Goal: Information Seeking & Learning: Learn about a topic

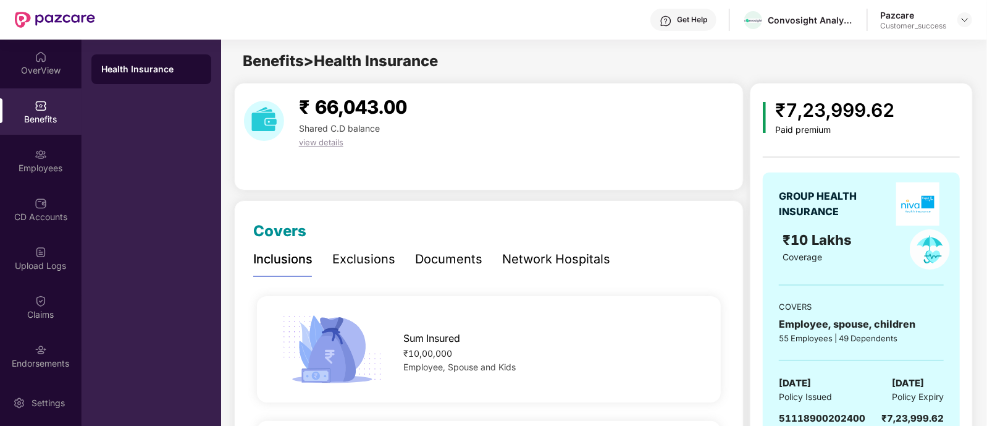
scroll to position [90, 0]
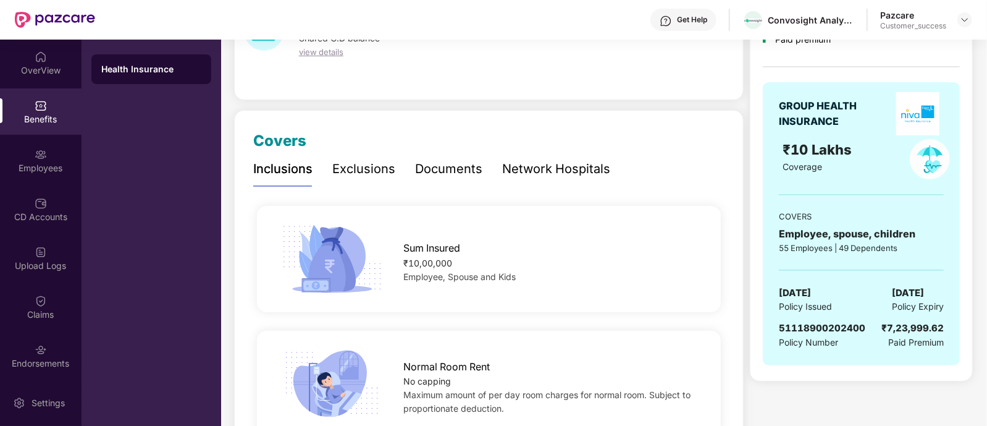
click at [973, 17] on header "Get Help Convosight Analytics Private Limited Pazcare Customer_success" at bounding box center [493, 20] width 987 height 40
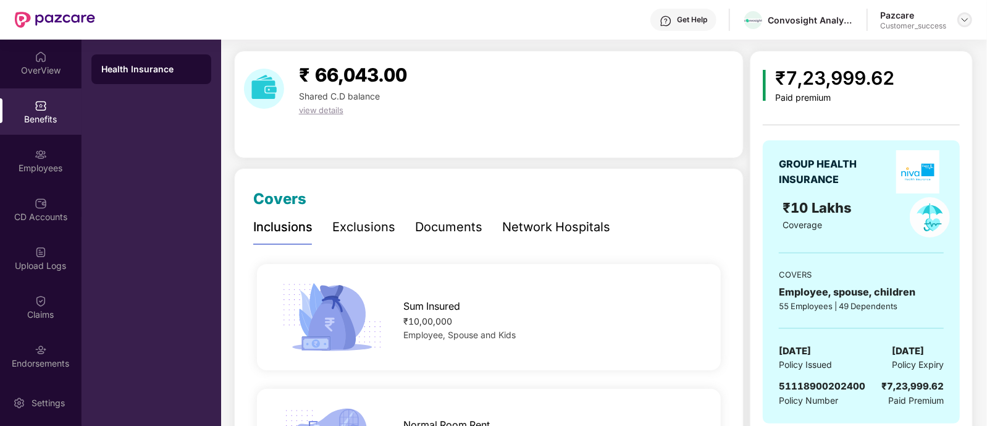
scroll to position [22, 0]
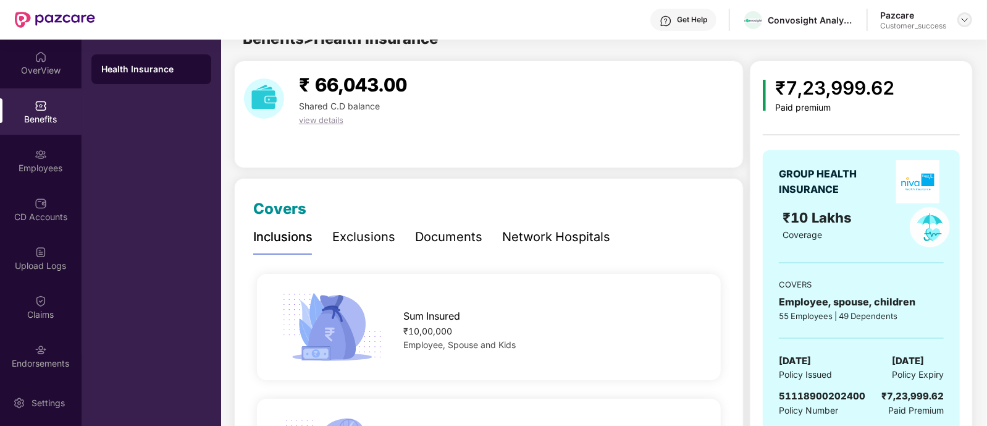
click at [967, 20] on img at bounding box center [965, 20] width 10 height 10
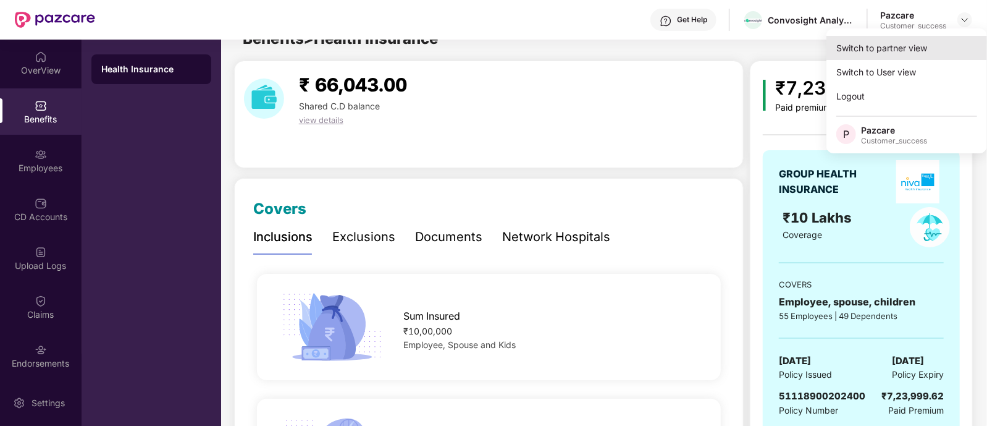
click at [920, 41] on div "Switch to partner view" at bounding box center [906, 48] width 161 height 24
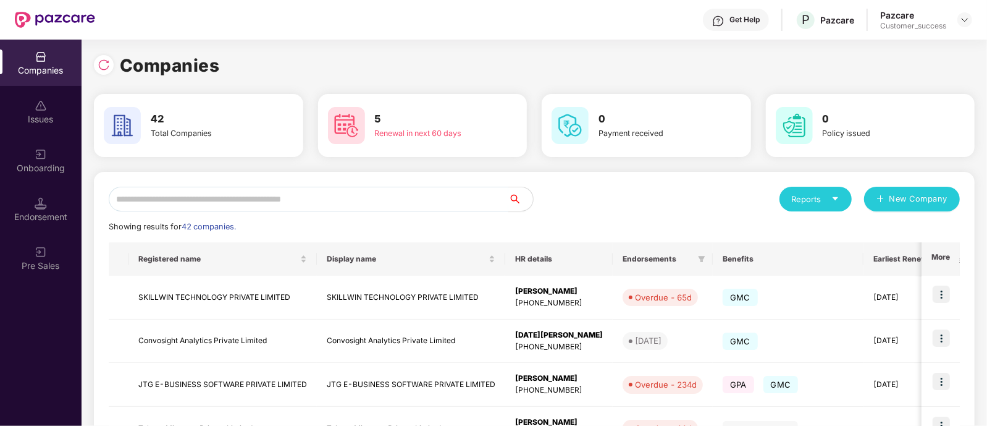
click at [400, 205] on input "text" at bounding box center [309, 199] width 400 height 25
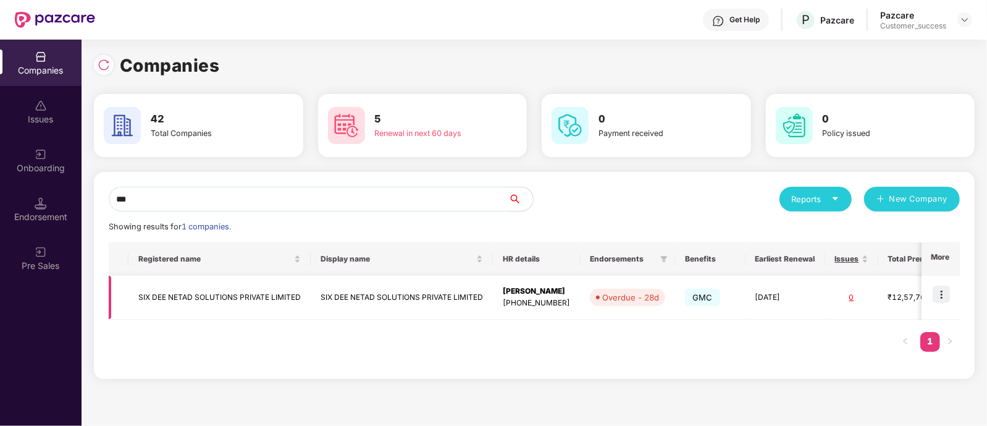
type input "***"
click at [937, 295] on img at bounding box center [941, 293] width 17 height 17
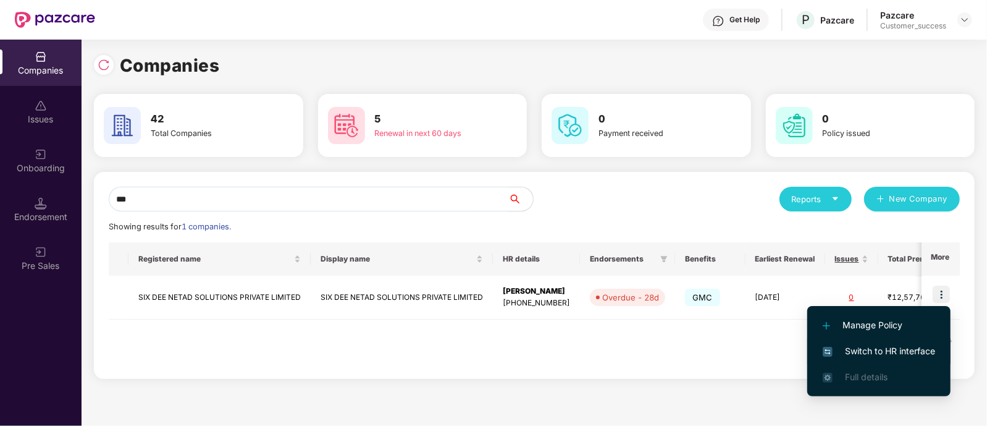
click at [897, 344] on span "Switch to HR interface" at bounding box center [879, 351] width 112 height 14
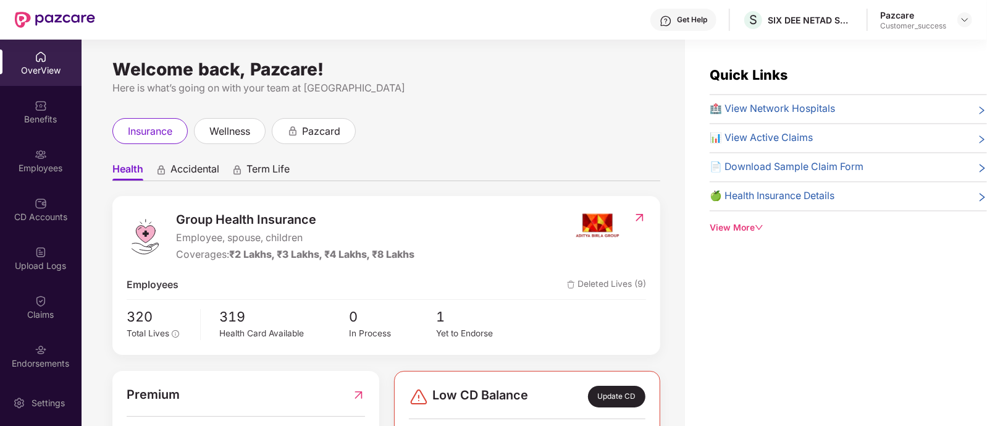
click at [22, 114] on div "Benefits" at bounding box center [41, 119] width 82 height 12
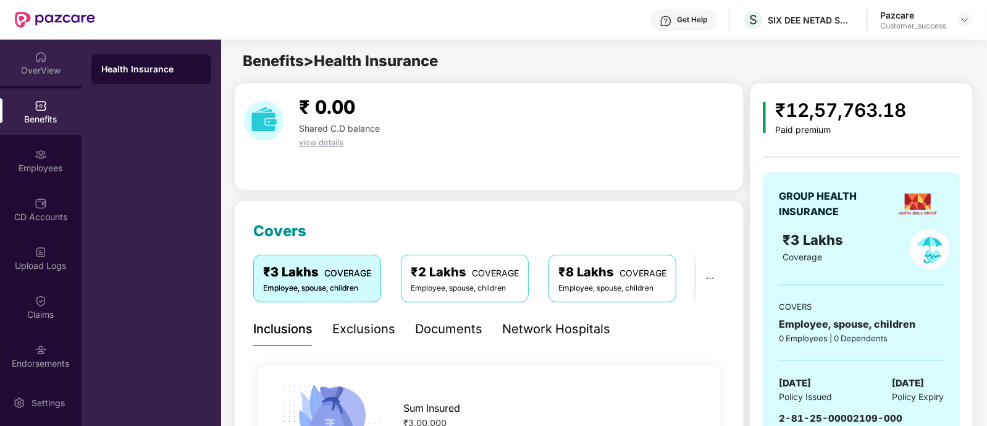
click at [38, 66] on div "OverView" at bounding box center [41, 70] width 82 height 12
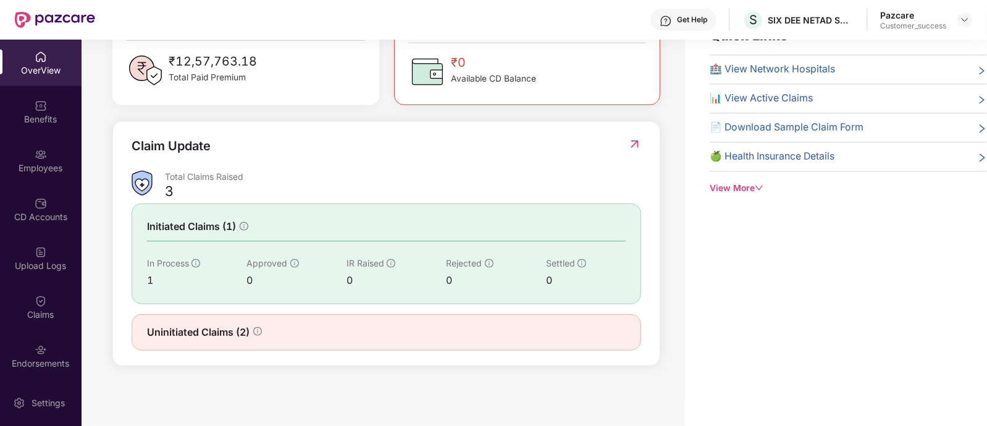
scroll to position [0, 0]
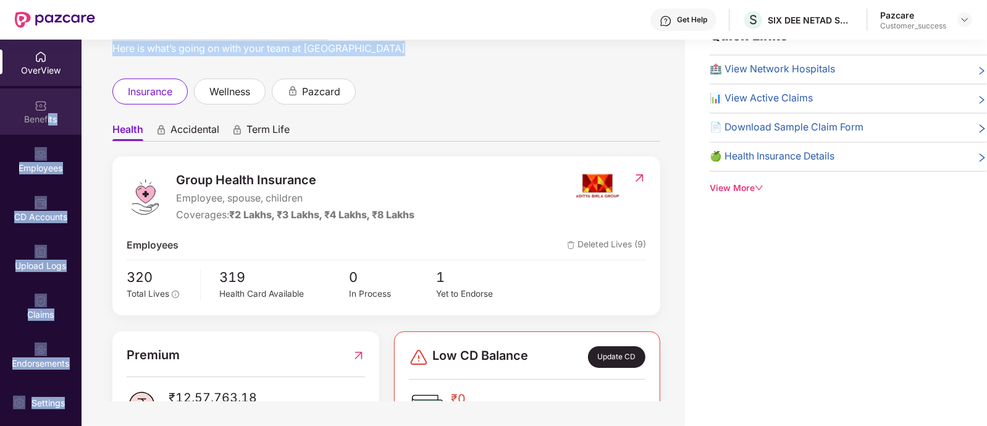
drag, startPoint x: 82, startPoint y: 61, endPoint x: 48, endPoint y: 110, distance: 59.6
click at [48, 110] on div "OverView Benefits Employees CD Accounts Upload Logs Claims Endorsements My Orde…" at bounding box center [493, 233] width 987 height 386
click at [48, 110] on div "Benefits" at bounding box center [41, 111] width 82 height 46
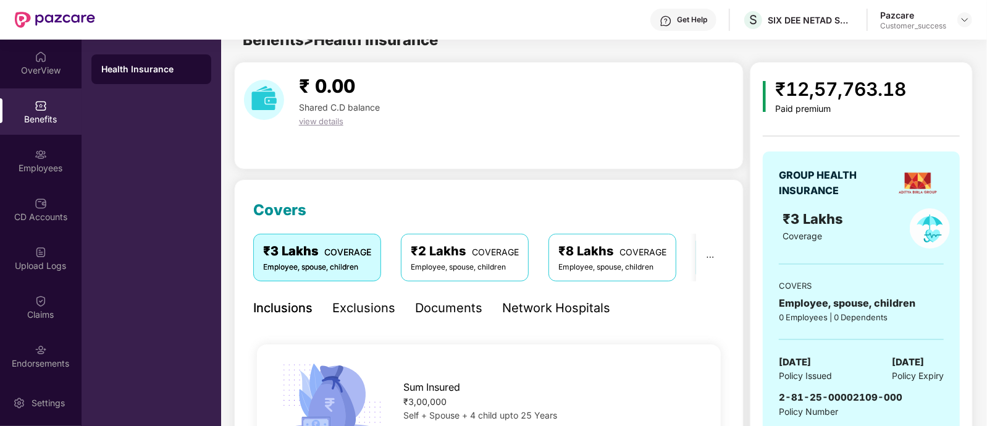
scroll to position [40, 0]
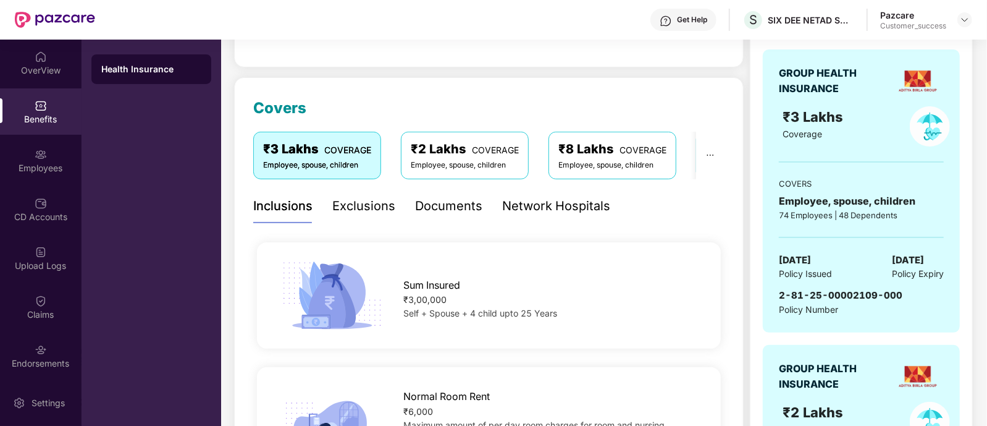
scroll to position [0, 0]
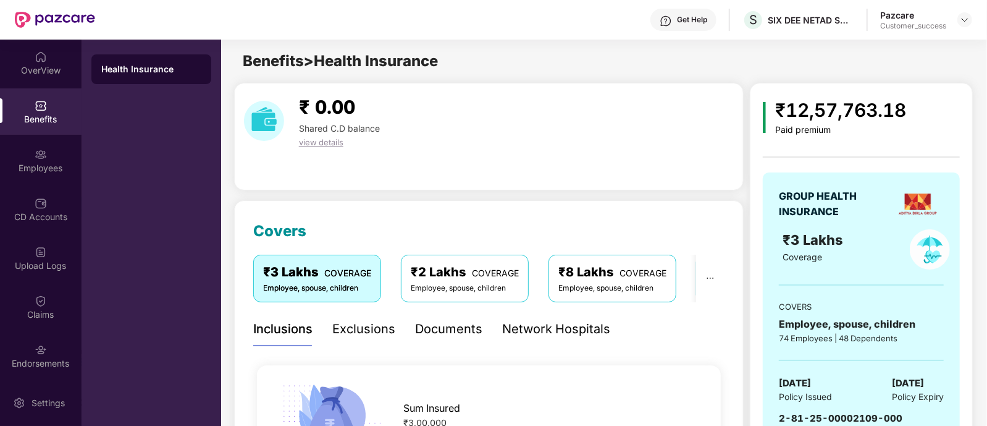
click at [327, 137] on span "view details" at bounding box center [321, 142] width 44 height 10
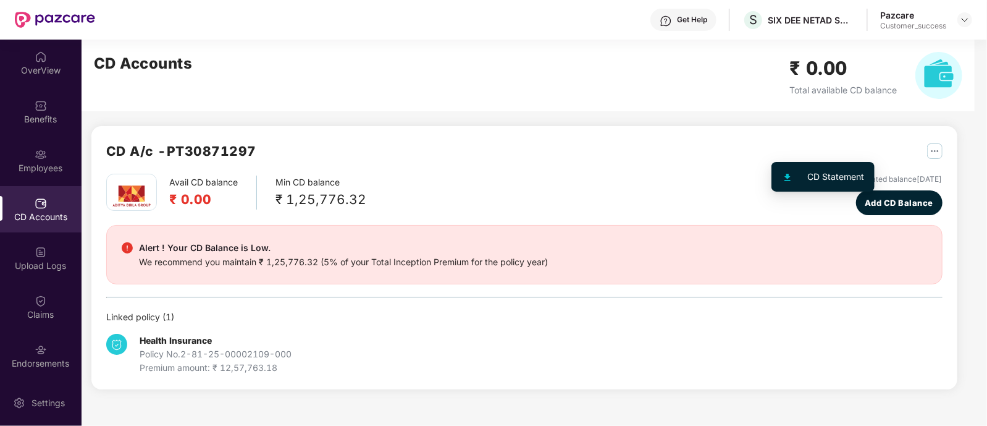
click at [927, 154] on img "button" at bounding box center [934, 150] width 15 height 15
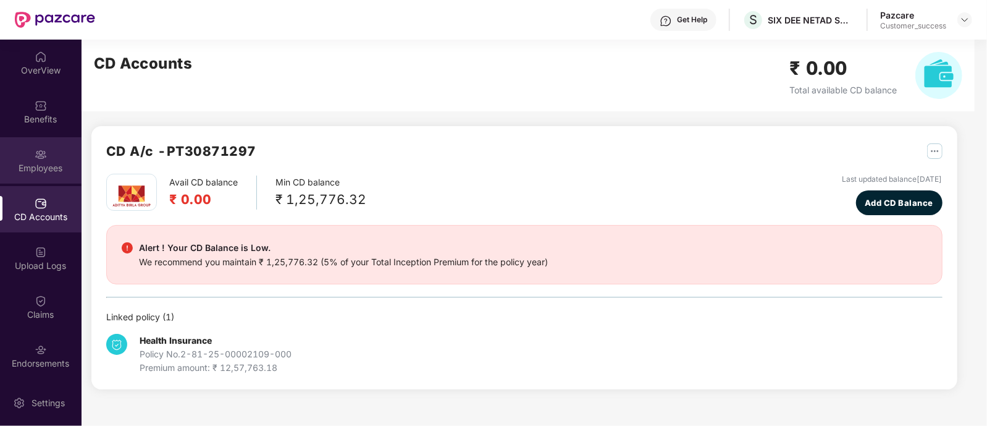
click at [48, 149] on div "Employees" at bounding box center [41, 160] width 82 height 46
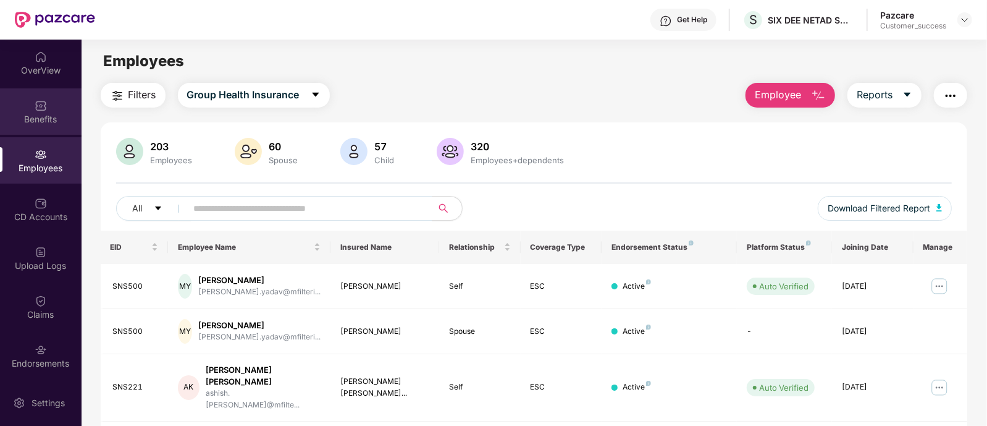
click at [48, 103] on div "Benefits" at bounding box center [41, 111] width 82 height 46
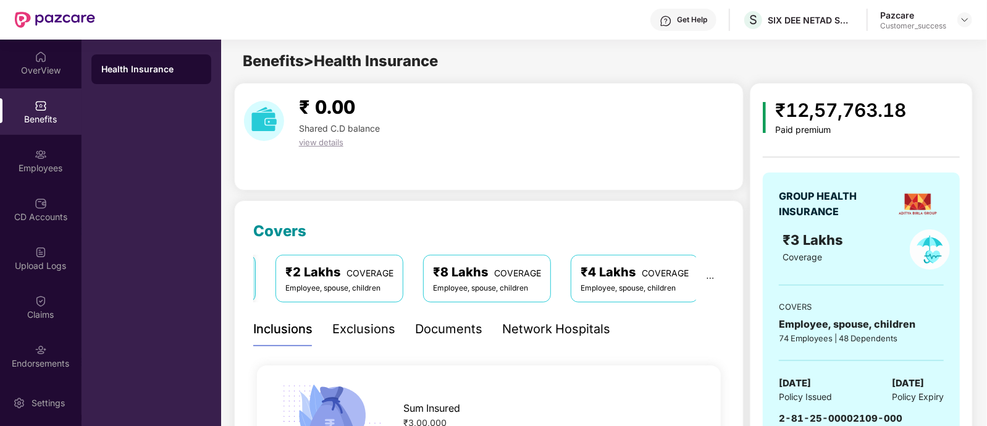
click at [438, 335] on div "Documents" at bounding box center [448, 328] width 67 height 19
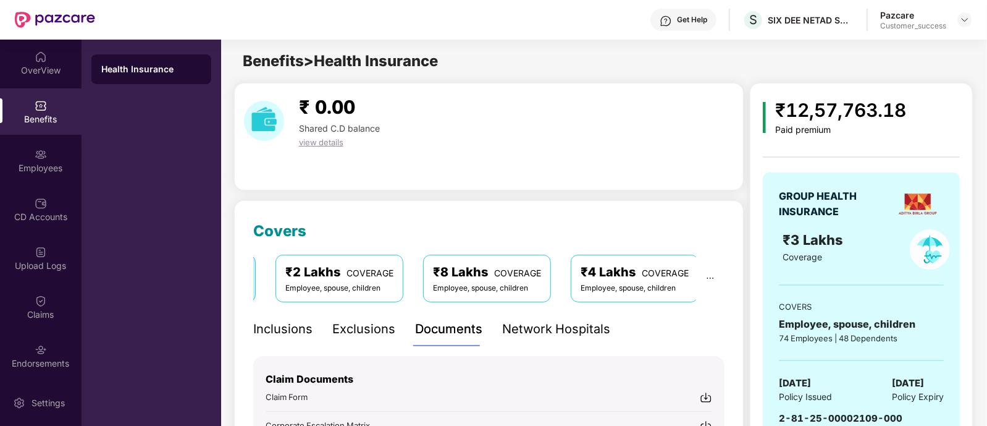
click at [557, 165] on div "₹ 0.00 Shared C.D balance view details" at bounding box center [489, 136] width 510 height 107
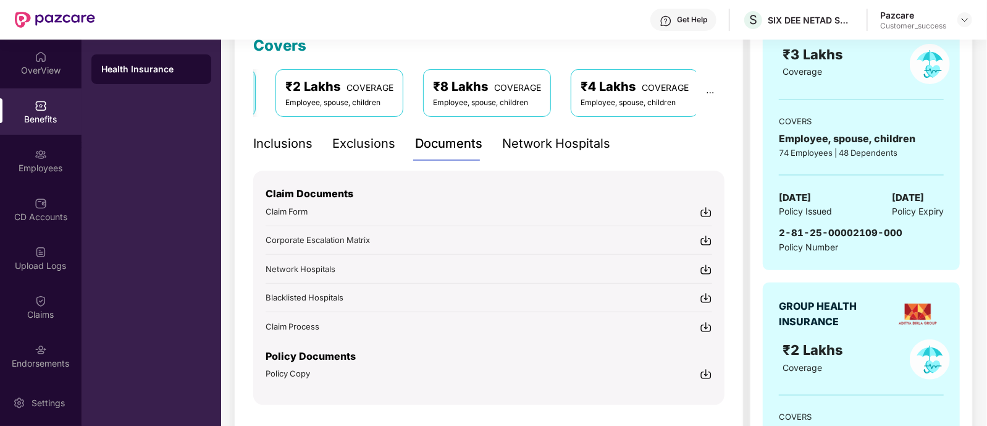
scroll to position [216, 0]
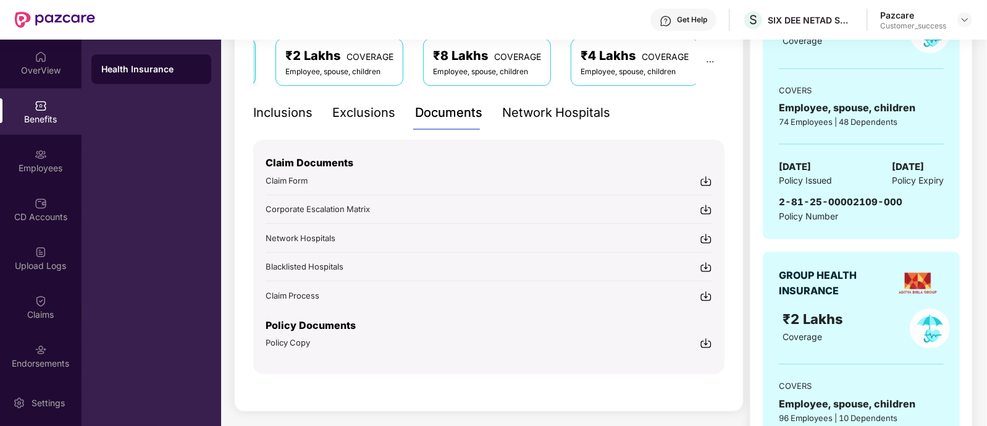
click at [704, 338] on img at bounding box center [706, 343] width 12 height 12
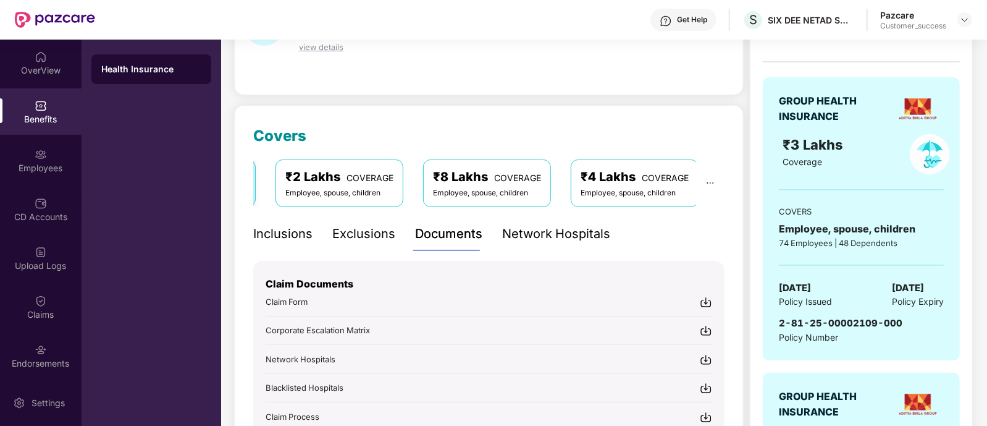
scroll to position [0, 0]
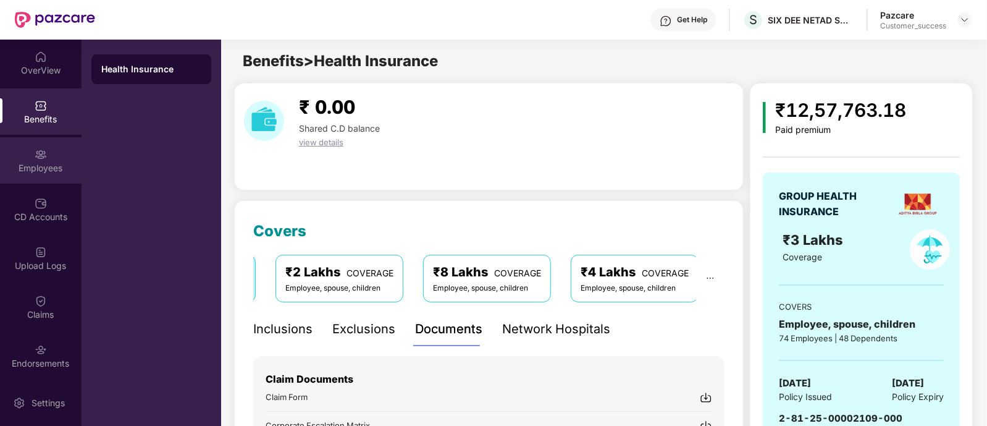
click at [49, 172] on div "Employees" at bounding box center [41, 168] width 82 height 12
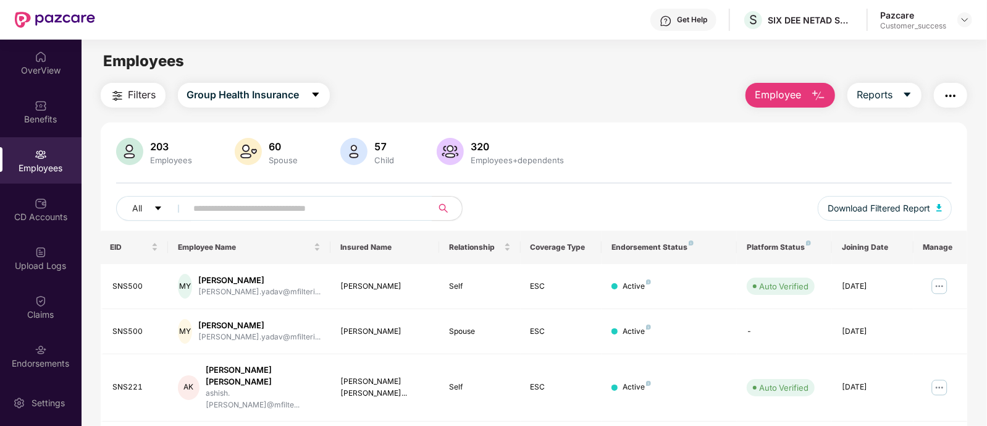
click at [548, 158] on div "Employees+dependents" at bounding box center [518, 160] width 98 height 10
drag, startPoint x: 560, startPoint y: 158, endPoint x: 476, endPoint y: 140, distance: 85.8
click at [476, 140] on div "320 Employees+dependents" at bounding box center [517, 152] width 103 height 26
click at [476, 140] on div "320" at bounding box center [518, 146] width 98 height 12
click at [511, 139] on div "320 Employees+dependents" at bounding box center [517, 152] width 103 height 26
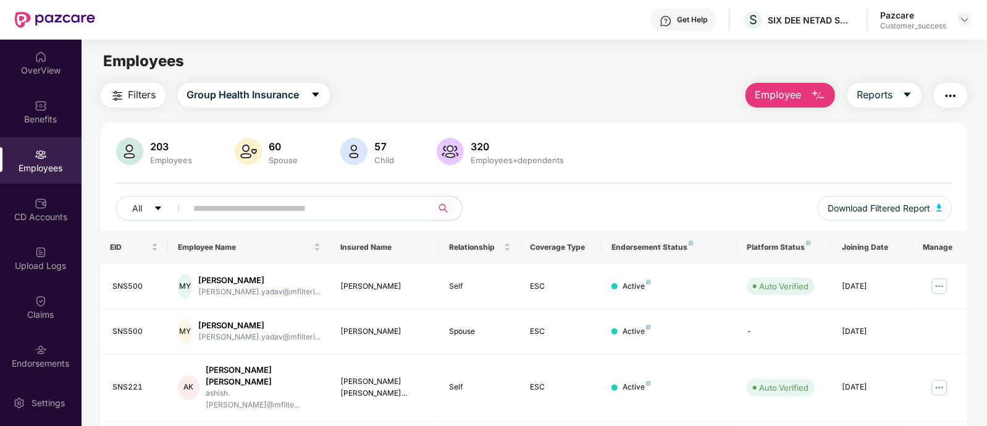
click at [511, 139] on div "320 Employees+dependents" at bounding box center [517, 152] width 103 height 26
